Goal: Task Accomplishment & Management: Manage account settings

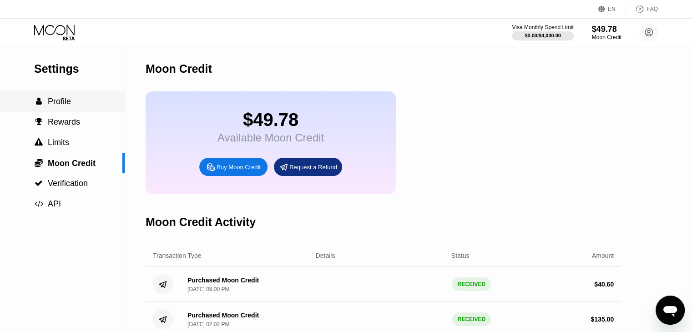
click at [71, 101] on div " Profile" at bounding box center [62, 102] width 125 height 10
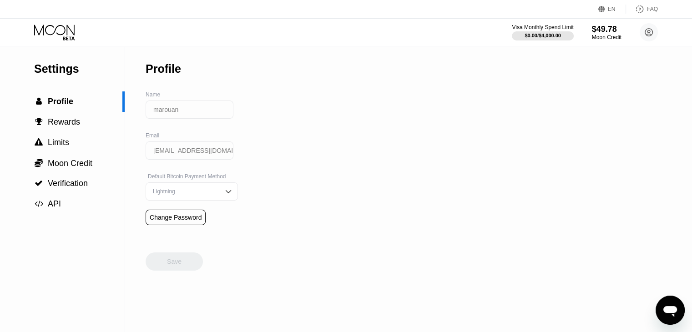
click at [65, 27] on icon at bounding box center [55, 33] width 42 height 16
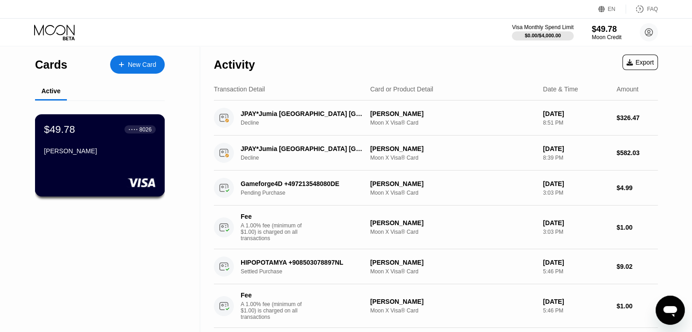
click at [106, 169] on div "$49.78 ● ● ● ● 8026 [PERSON_NAME]" at bounding box center [100, 155] width 130 height 82
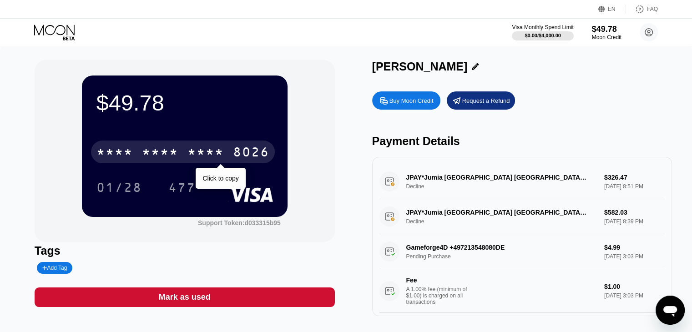
drag, startPoint x: 144, startPoint y: 154, endPoint x: 149, endPoint y: 151, distance: 5.7
click at [144, 154] on div "* * * *" at bounding box center [160, 153] width 36 height 15
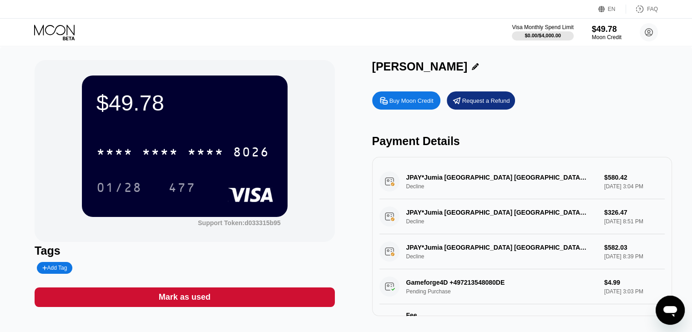
drag, startPoint x: 672, startPoint y: 198, endPoint x: 670, endPoint y: 237, distance: 38.8
click at [670, 237] on div "$49.78 * * * * * * * * * * * * 8026 01/28 477 Support Token: d033315b95 Tags Ad…" at bounding box center [346, 192] width 692 height 293
